Goal: Information Seeking & Learning: Learn about a topic

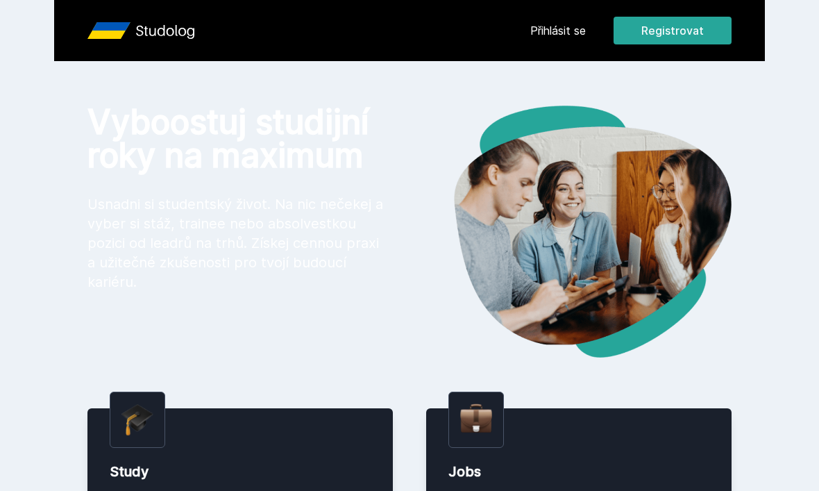
click at [576, 32] on link "Přihlásit se" at bounding box center [558, 30] width 56 height 17
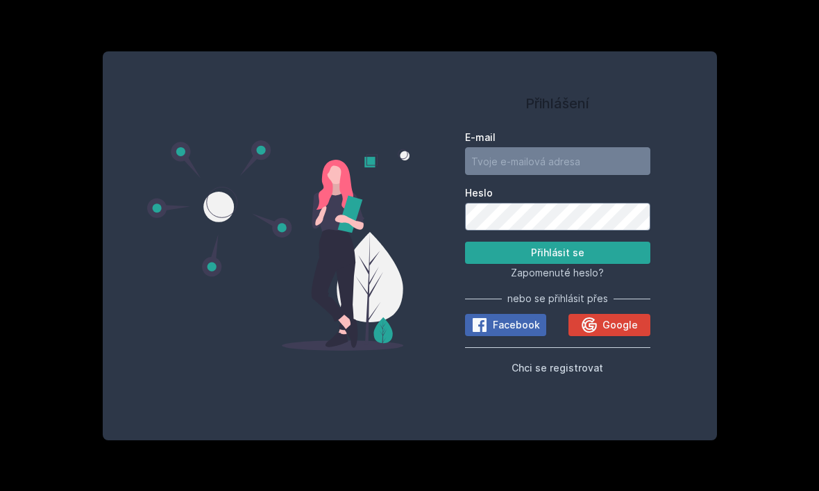
click at [635, 333] on div "Google" at bounding box center [609, 324] width 57 height 17
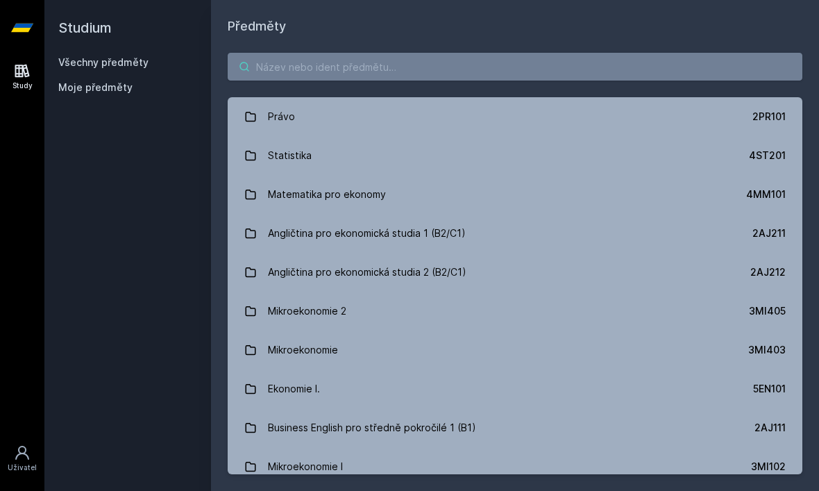
click at [634, 71] on input "search" at bounding box center [515, 67] width 575 height 28
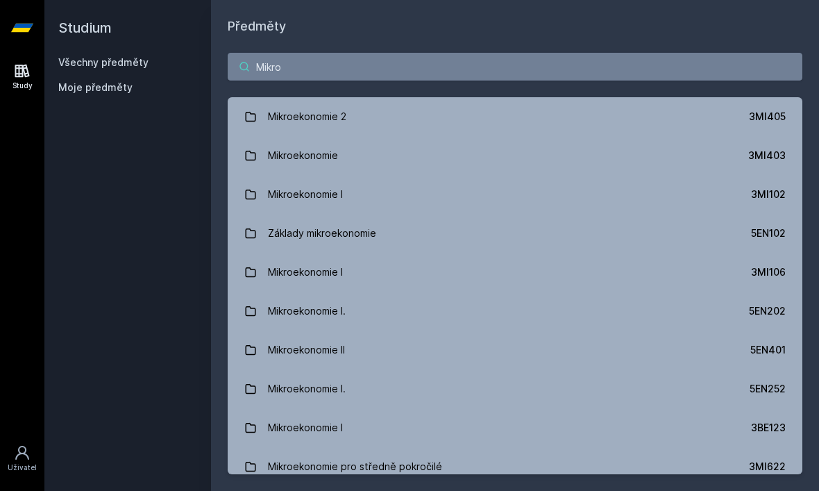
type input "Mikro"
click at [278, 180] on div "Mikroekonomie I" at bounding box center [305, 194] width 75 height 28
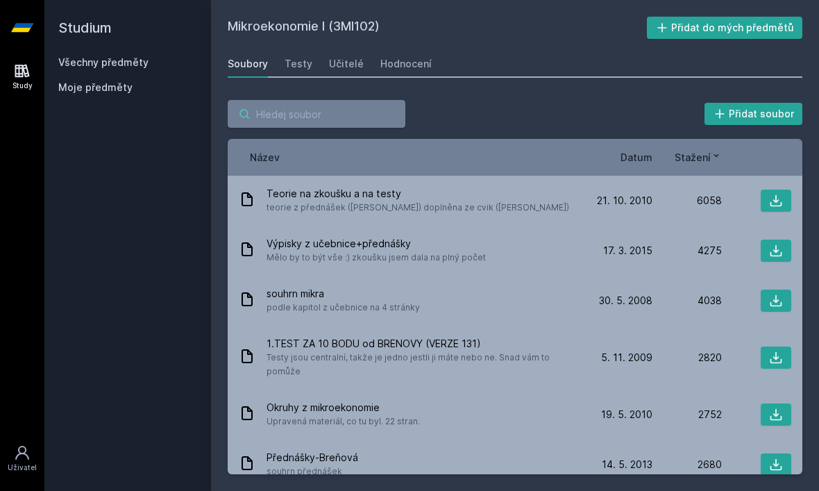
click at [277, 119] on input "search" at bounding box center [317, 114] width 178 height 28
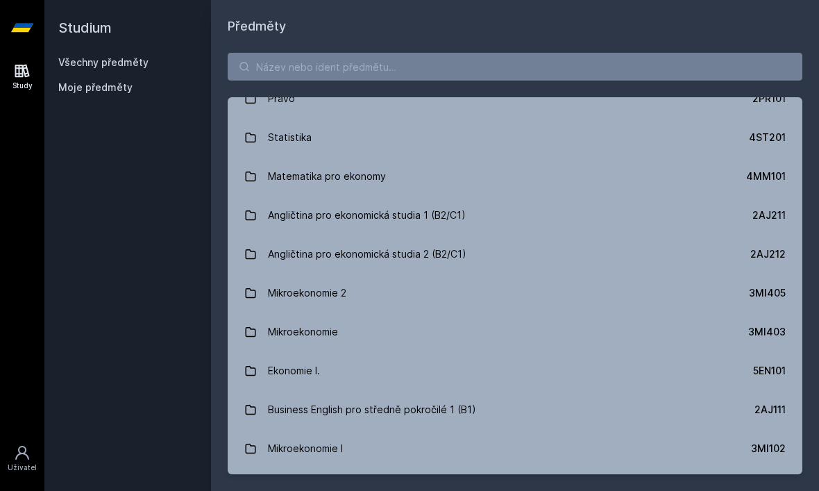
scroll to position [20, 0]
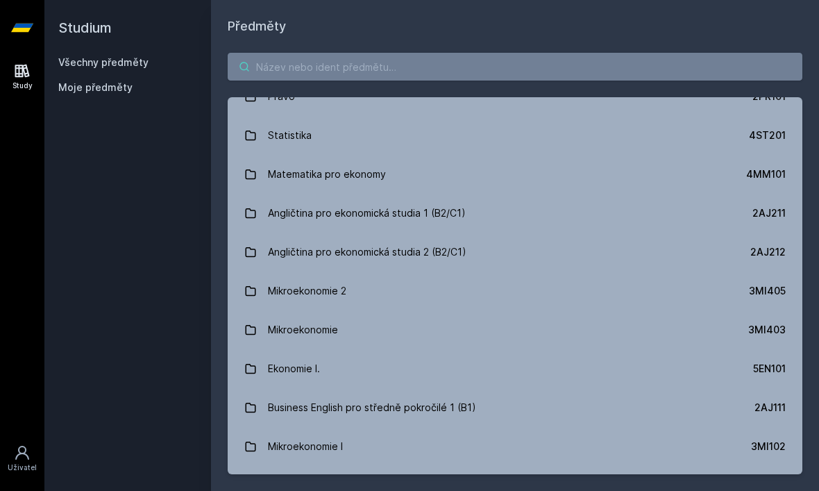
click at [652, 53] on input "search" at bounding box center [515, 67] width 575 height 28
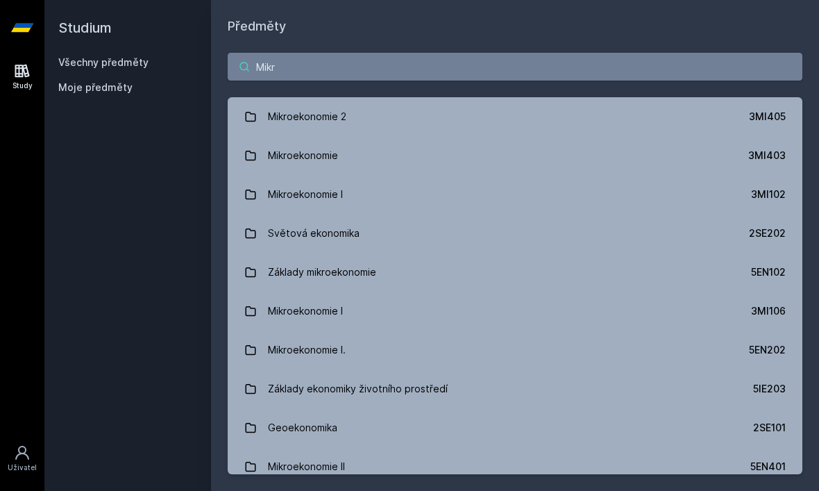
type input "Mikro"
click at [769, 379] on link "Mikroekonomie I. 5EN252" at bounding box center [515, 388] width 575 height 39
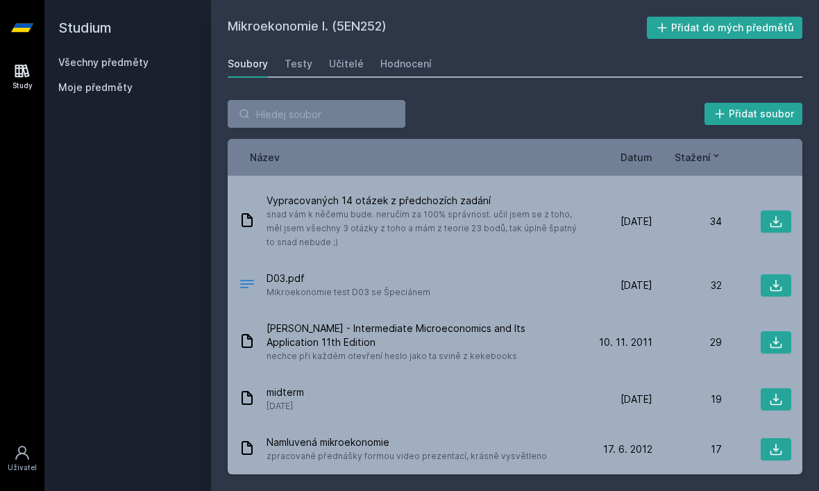
click at [639, 156] on span "Datum" at bounding box center [636, 157] width 32 height 15
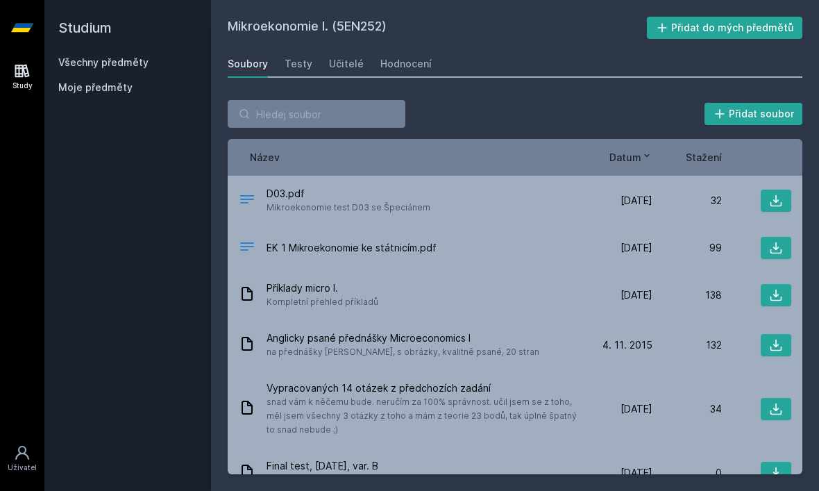
click at [720, 199] on div "32" at bounding box center [686, 201] width 69 height 14
click at [670, 197] on div "32" at bounding box center [686, 201] width 69 height 14
click at [781, 205] on icon at bounding box center [776, 201] width 12 height 12
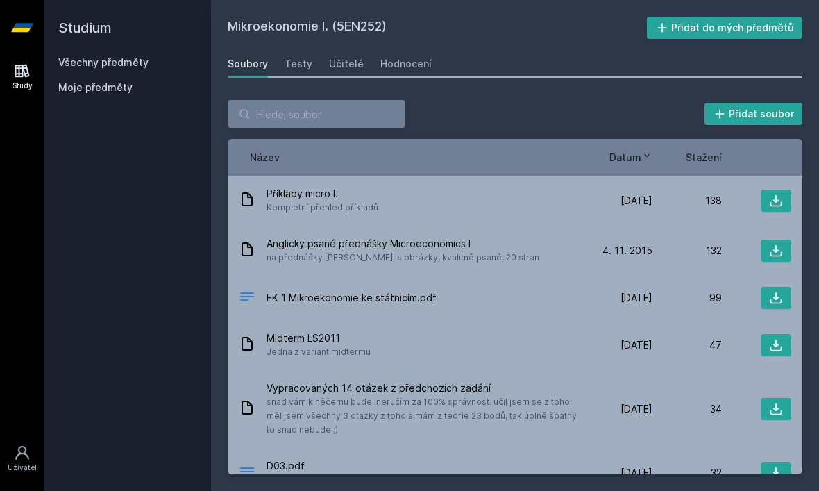
click at [290, 66] on div "Testy" at bounding box center [299, 64] width 28 height 14
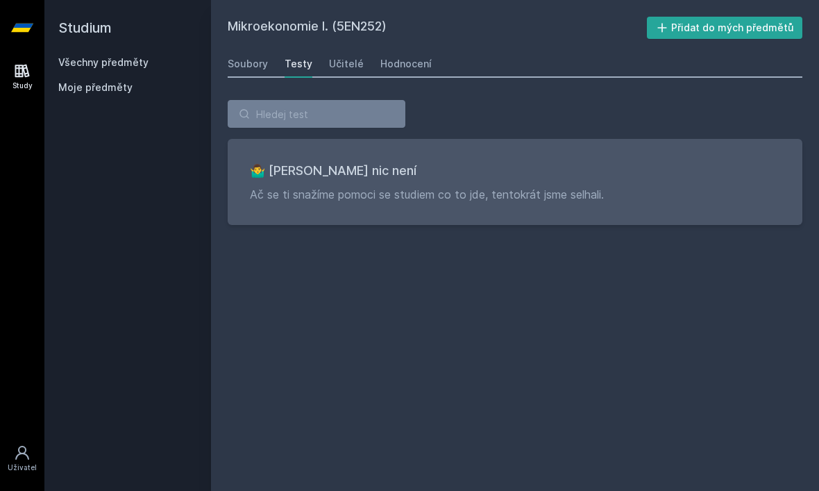
click at [329, 68] on div "Učitelé" at bounding box center [346, 64] width 35 height 14
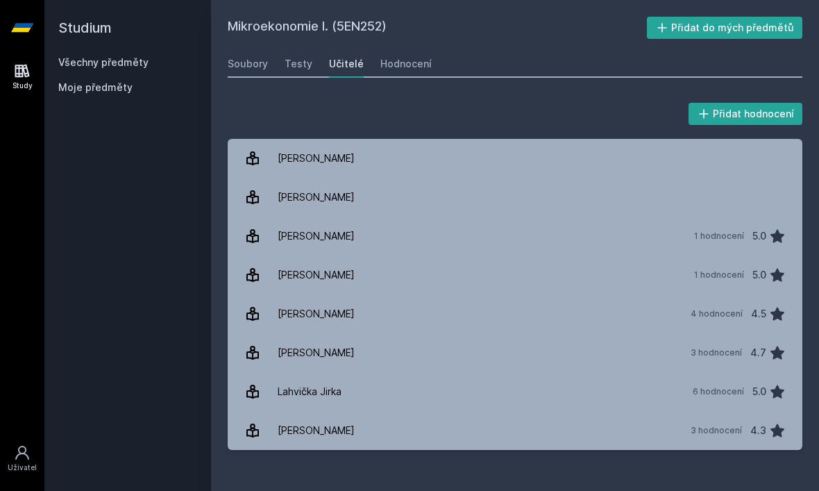
click at [380, 65] on div "Hodnocení" at bounding box center [405, 64] width 51 height 14
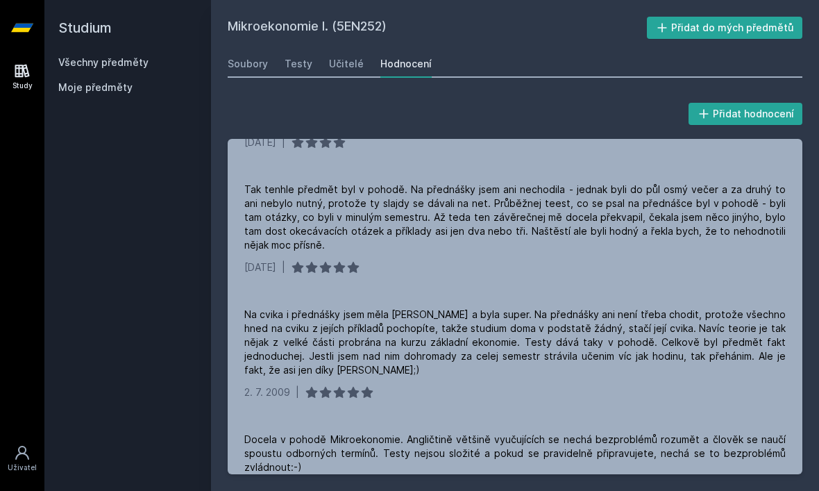
scroll to position [2005, 0]
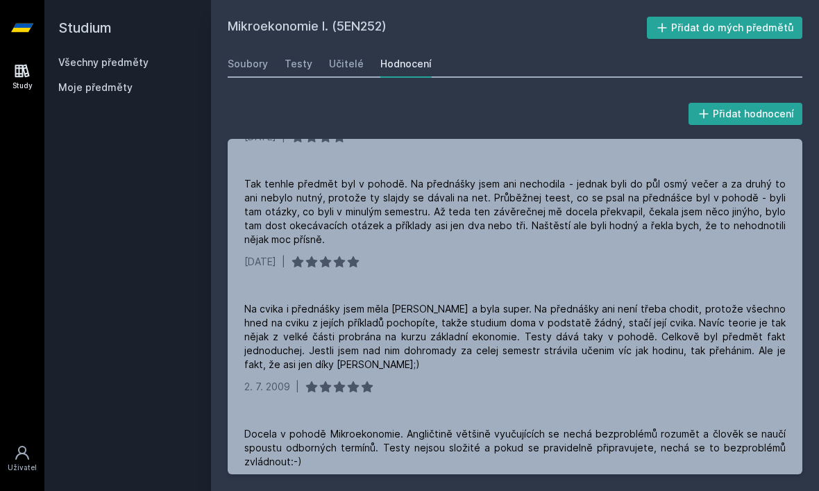
click at [243, 62] on div "Soubory" at bounding box center [248, 64] width 40 height 14
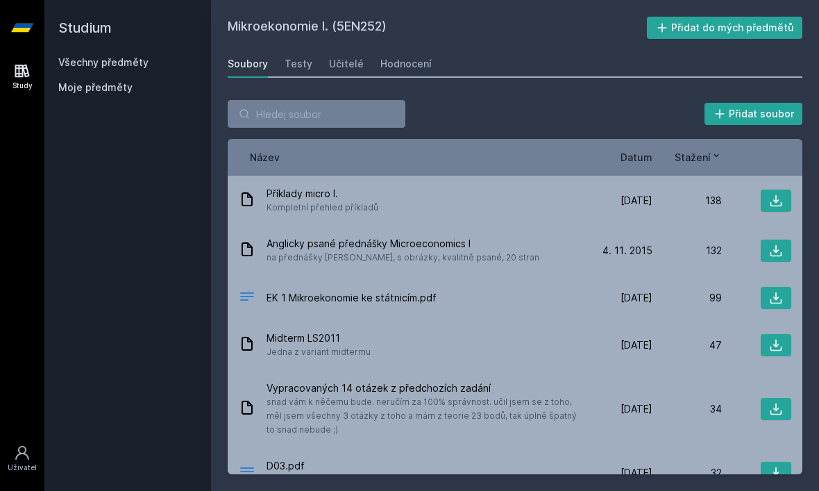
click at [74, 24] on h2 "Studium" at bounding box center [127, 28] width 139 height 56
click at [271, 109] on input "search" at bounding box center [317, 114] width 178 height 28
click at [251, 65] on div "Soubory" at bounding box center [248, 64] width 40 height 14
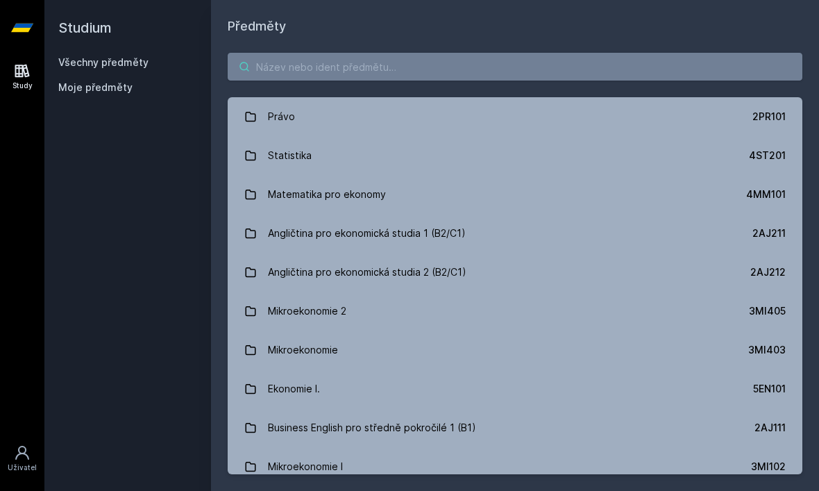
click at [688, 77] on input "search" at bounding box center [515, 67] width 575 height 28
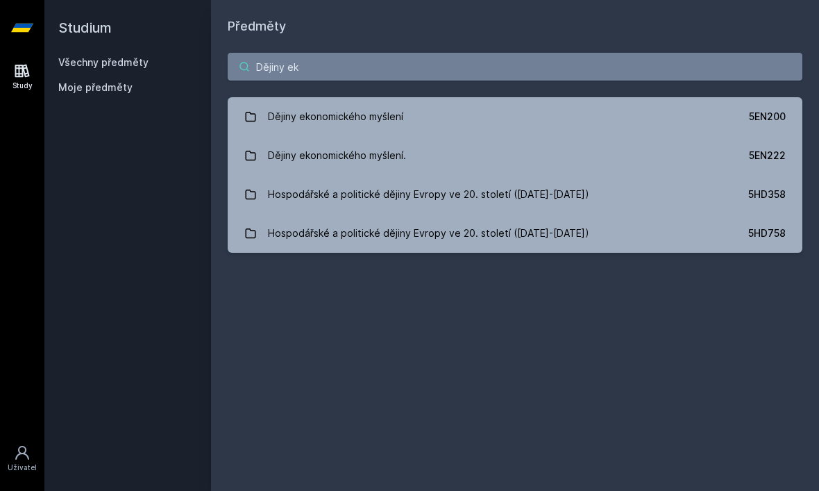
type input "Dějiny eko"
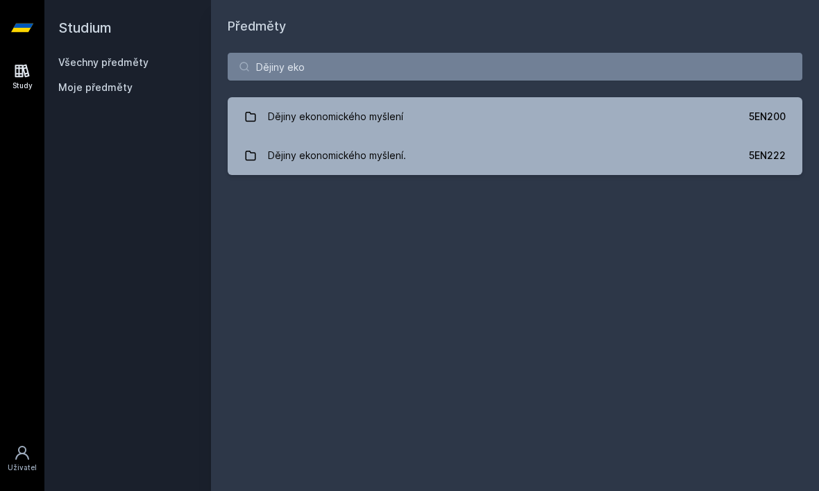
click at [708, 111] on link "Dějiny ekonomického myšlení 5EN200" at bounding box center [515, 116] width 575 height 39
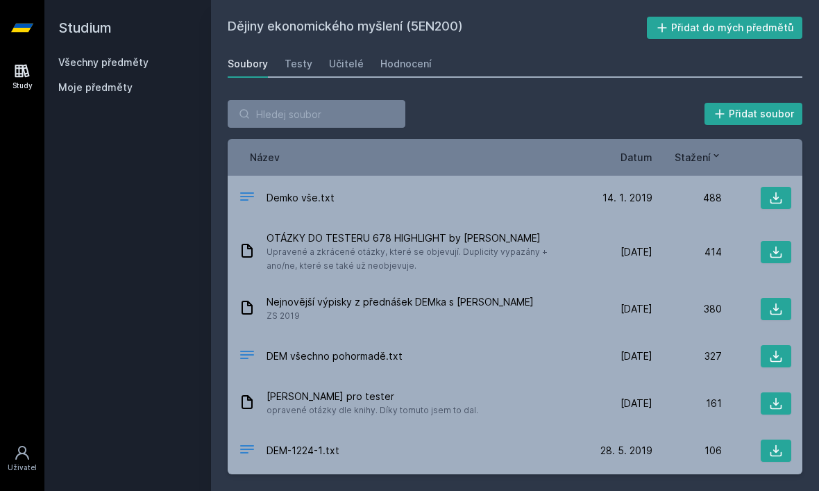
click at [640, 162] on span "Datum" at bounding box center [636, 157] width 32 height 15
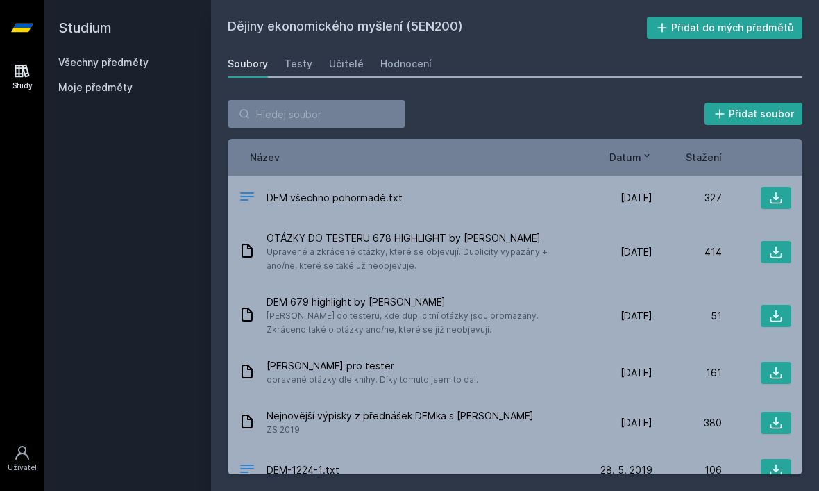
click at [778, 202] on icon at bounding box center [776, 198] width 14 height 14
click at [775, 199] on icon at bounding box center [776, 198] width 14 height 14
click at [255, 12] on div "Dějiny ekonomického myšlení (5EN200) Přidat do mých předmětů [GEOGRAPHIC_DATA] …" at bounding box center [515, 245] width 608 height 491
click at [73, 33] on h2 "Studium" at bounding box center [127, 28] width 139 height 56
click at [74, 68] on link "Všechny předměty" at bounding box center [103, 62] width 90 height 12
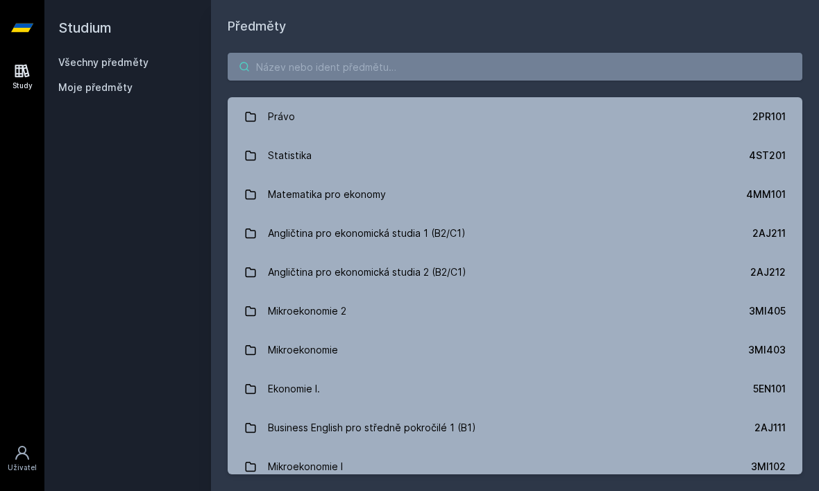
click at [634, 77] on input "search" at bounding box center [515, 67] width 575 height 28
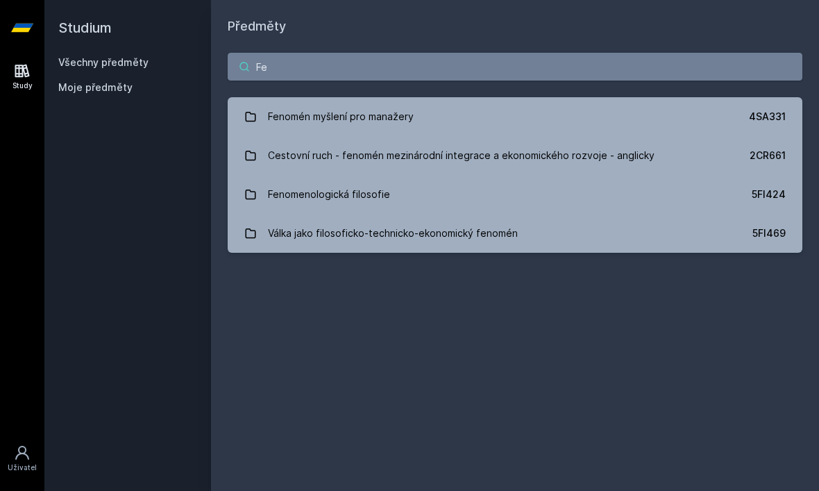
type input "F"
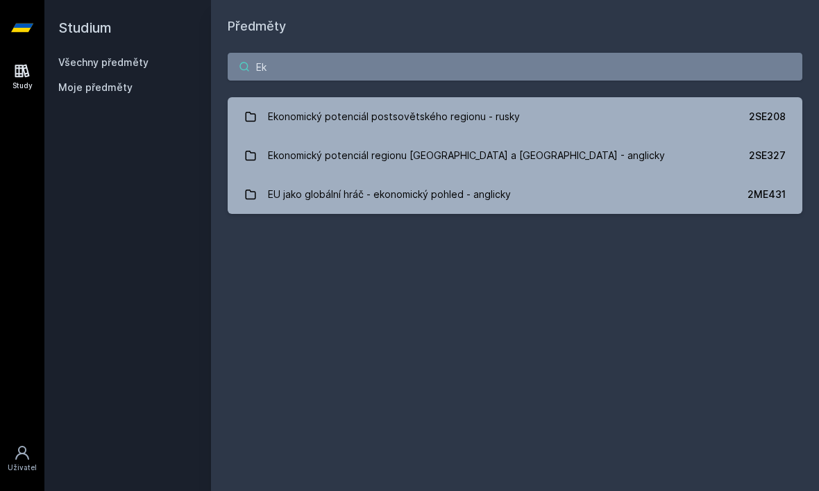
type input "E"
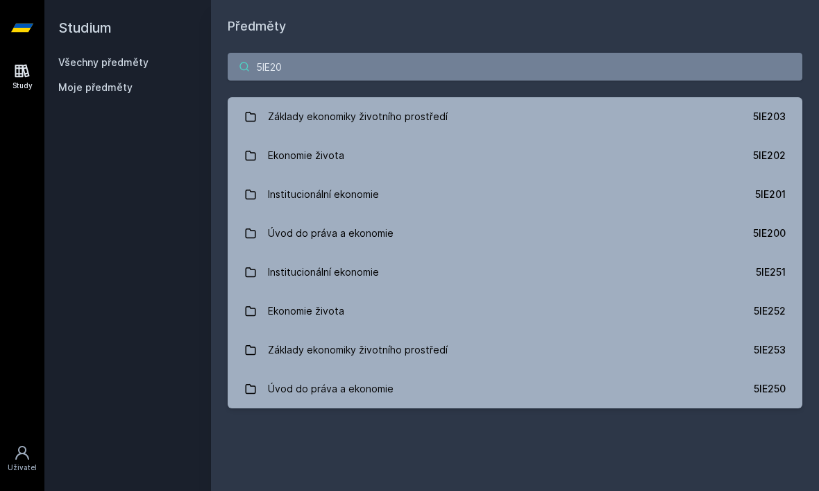
type input "5IE202"
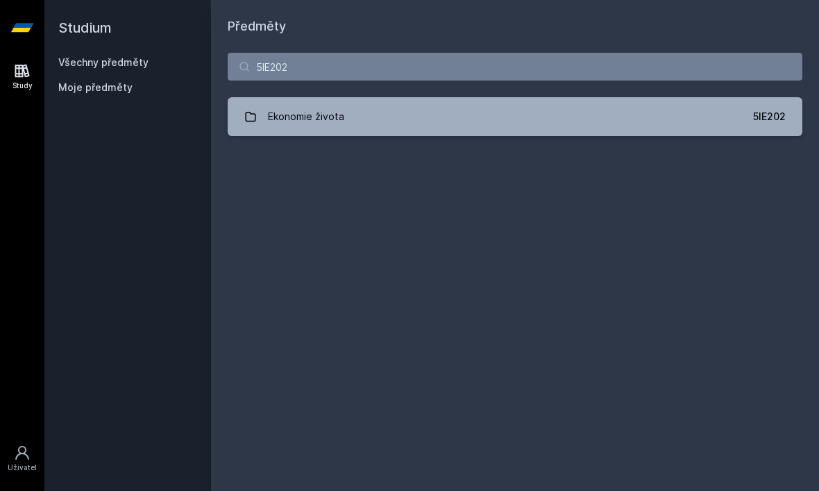
click at [749, 130] on link "Ekonomie života 5IE202" at bounding box center [515, 116] width 575 height 39
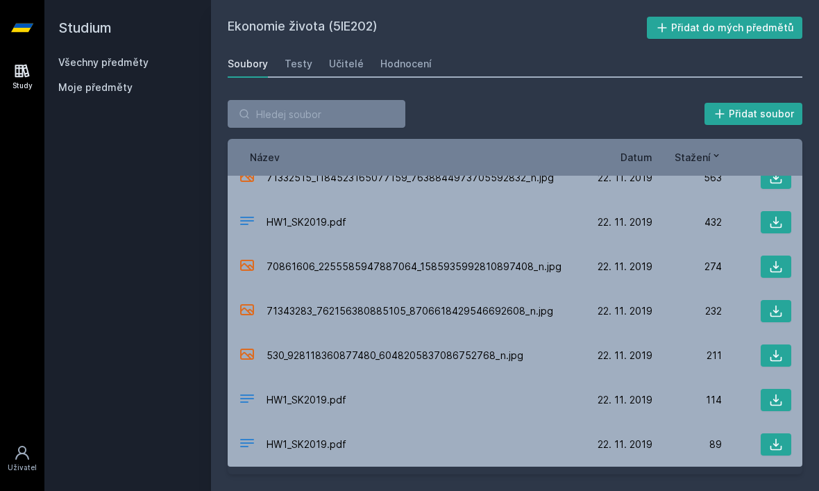
scroll to position [21, 0]
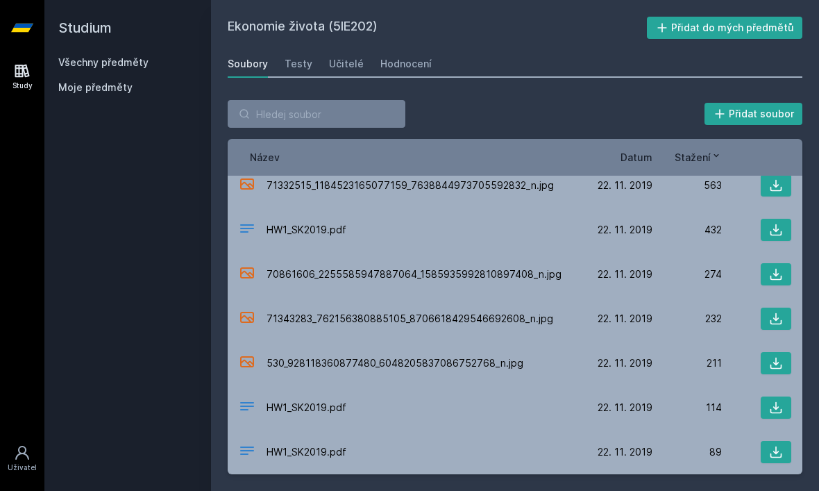
click at [640, 155] on span "Datum" at bounding box center [636, 157] width 32 height 15
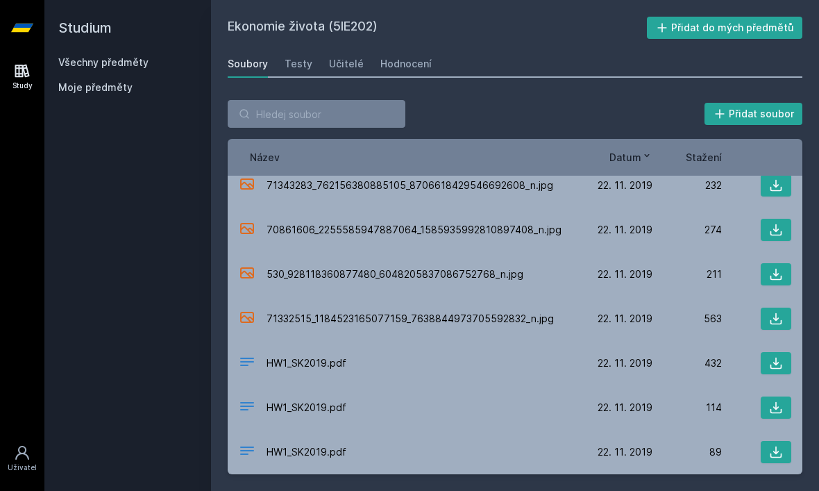
scroll to position [0, 0]
